Goal: Information Seeking & Learning: Learn about a topic

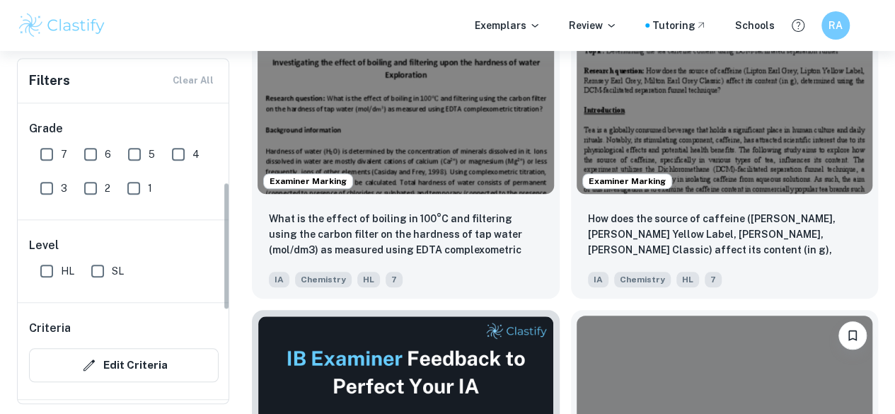
scroll to position [184, 0]
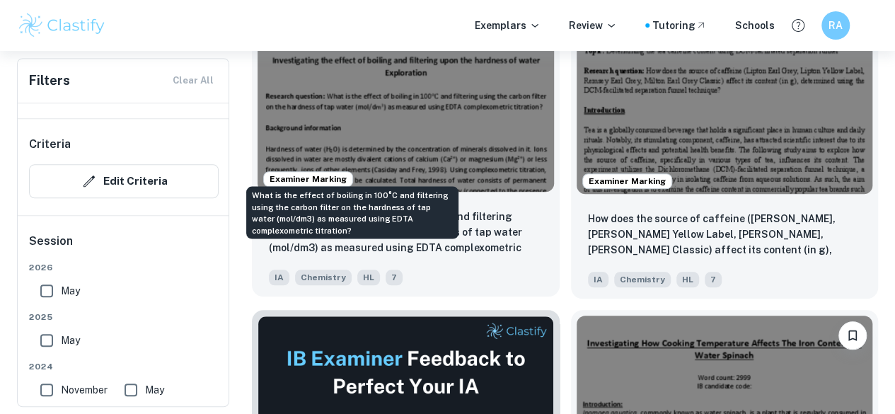
click at [330, 209] on p "What is the effect of boiling in 100°C and filtering using the carbon filter on…" at bounding box center [406, 233] width 274 height 48
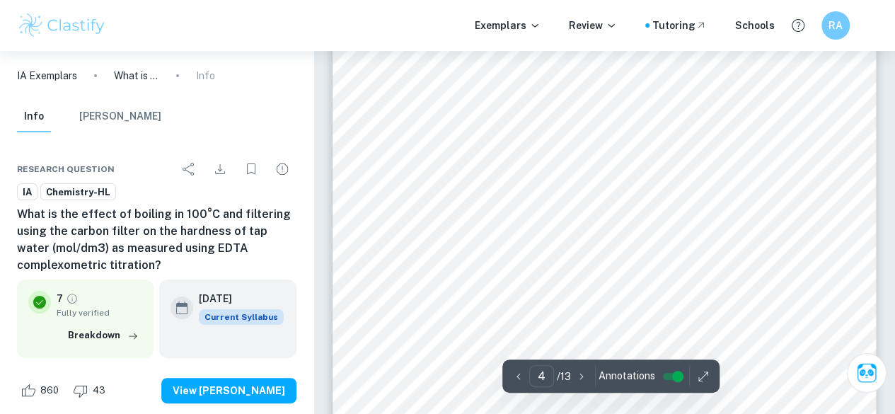
scroll to position [2683, 0]
click at [253, 168] on icon "Bookmark" at bounding box center [251, 169] width 17 height 17
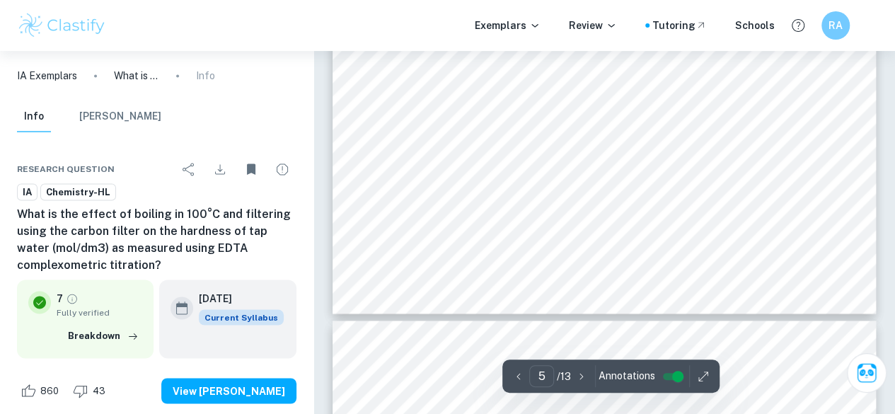
type input "6"
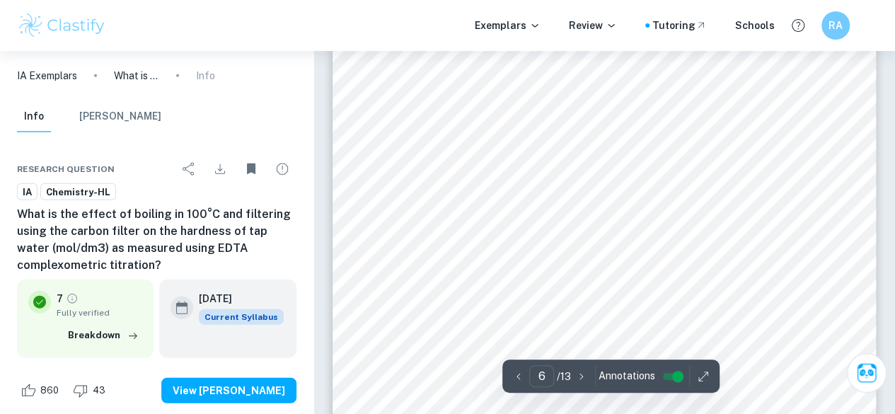
scroll to position [4292, 0]
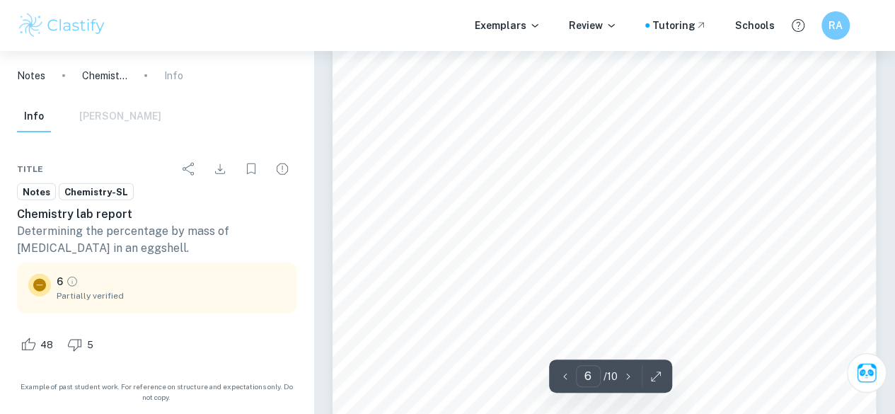
scroll to position [4373, 0]
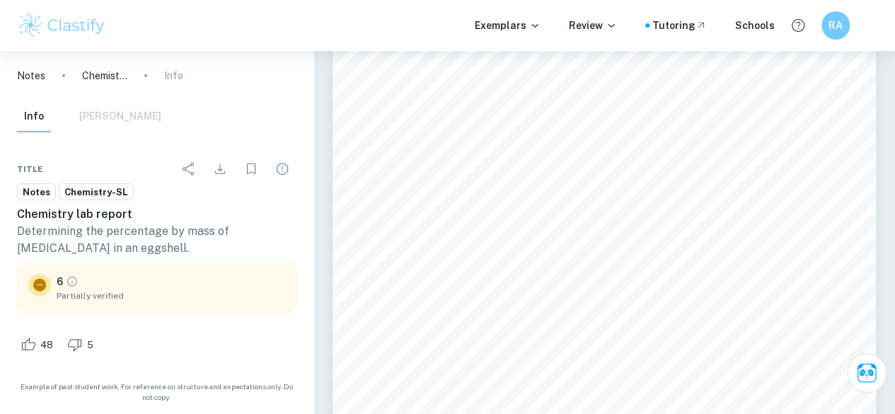
type input "7"
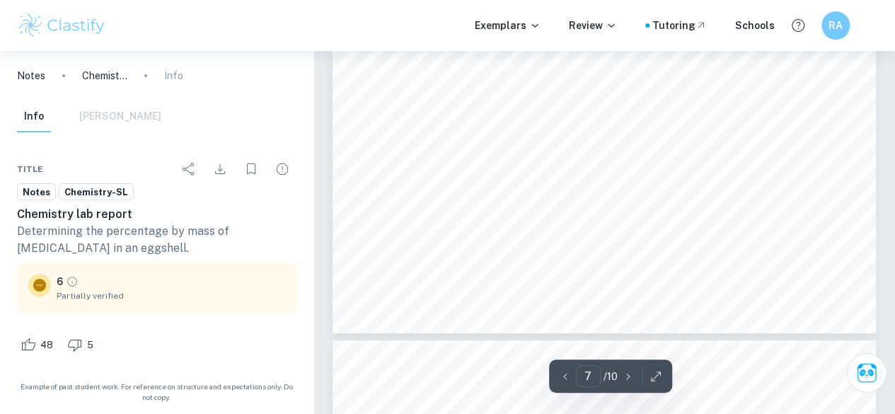
scroll to position [5242, 0]
